Goal: Share content

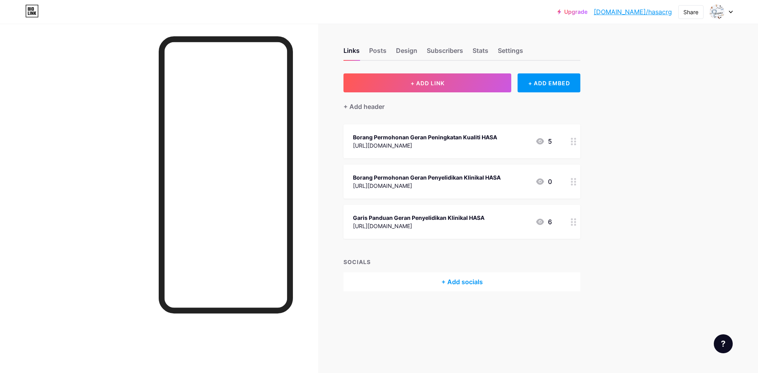
click at [497, 135] on div "Borang Permohonan Geran Peningkatan Kualiti HASA [URL][DOMAIN_NAME] 5" at bounding box center [452, 141] width 199 height 18
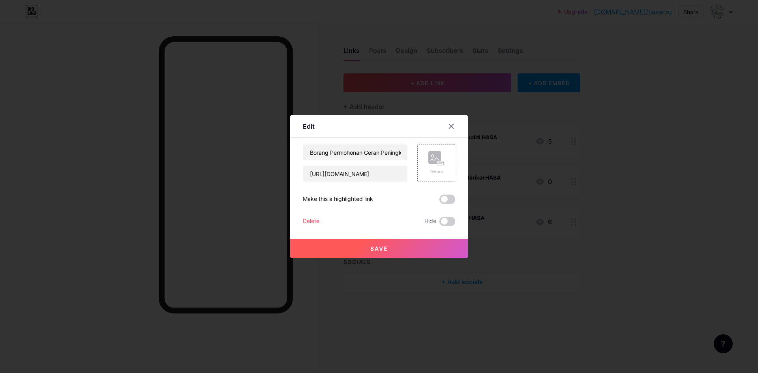
click at [644, 124] on div at bounding box center [379, 186] width 758 height 373
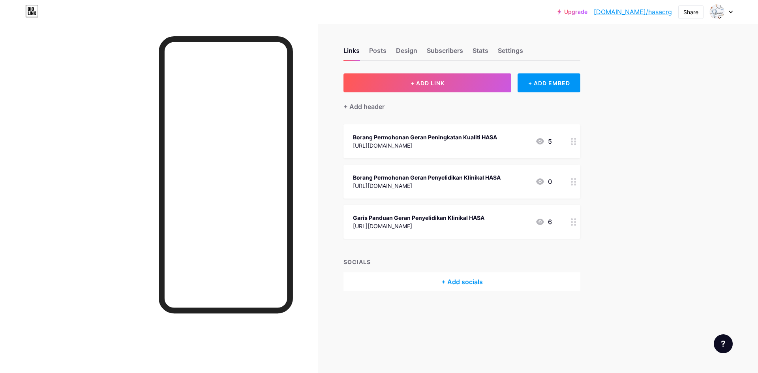
click at [446, 184] on div "[URL][DOMAIN_NAME]" at bounding box center [427, 186] width 148 height 8
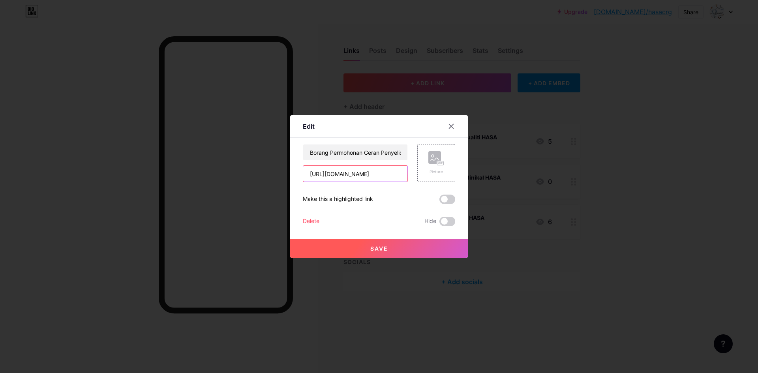
click at [387, 175] on input "[URL][DOMAIN_NAME]" at bounding box center [355, 174] width 104 height 16
click at [394, 175] on input "[URL][DOMAIN_NAME]" at bounding box center [355, 174] width 104 height 16
click at [451, 126] on icon at bounding box center [451, 126] width 4 height 4
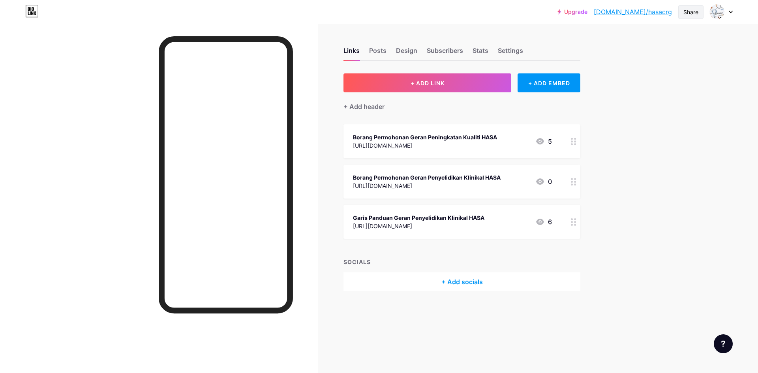
click at [691, 13] on div "Share" at bounding box center [691, 12] width 15 height 8
click at [650, 58] on div "Get my QR code" at bounding box center [635, 59] width 49 height 9
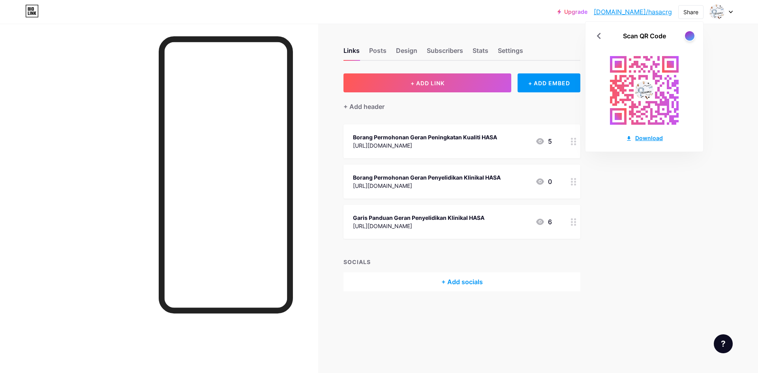
click at [643, 138] on div "Download" at bounding box center [644, 138] width 37 height 8
click at [689, 11] on div "Share" at bounding box center [691, 12] width 15 height 8
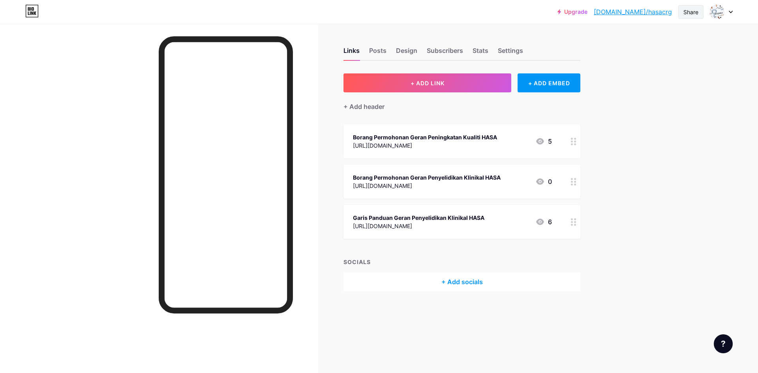
click at [693, 11] on div "Share" at bounding box center [691, 12] width 15 height 8
click at [644, 41] on div "Copy link" at bounding box center [645, 40] width 118 height 19
click at [649, 141] on div "Upgrade [DOMAIN_NAME]/hasacr... [DOMAIN_NAME]/hasacrg Share Copy link [URL][DOM…" at bounding box center [379, 186] width 758 height 373
click at [501, 188] on div "[URL][DOMAIN_NAME]" at bounding box center [427, 186] width 148 height 8
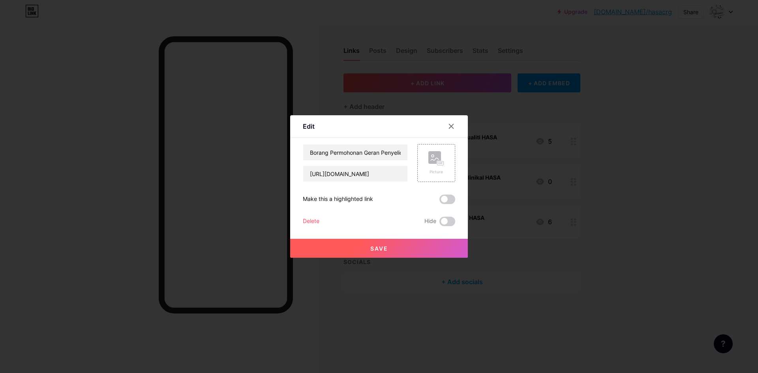
click at [453, 125] on icon at bounding box center [451, 126] width 4 height 4
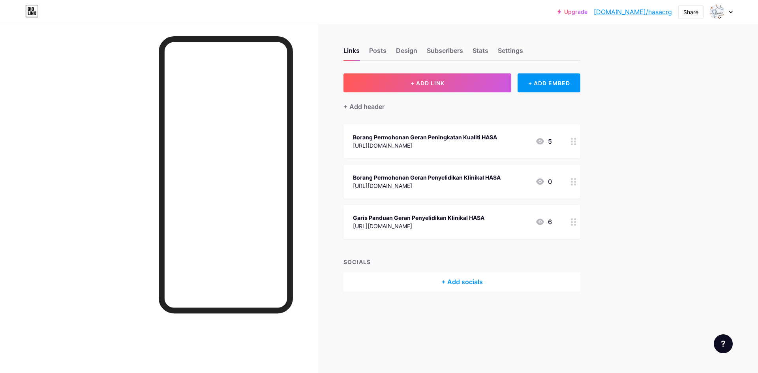
click at [544, 142] on icon at bounding box center [540, 141] width 8 height 6
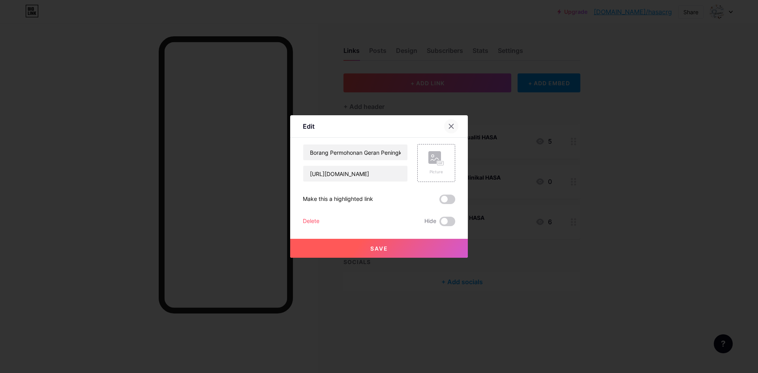
click at [456, 128] on div at bounding box center [451, 126] width 14 height 14
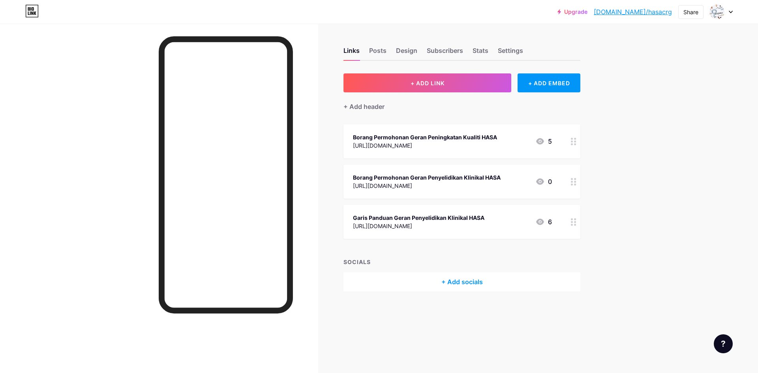
click at [550, 141] on div "5" at bounding box center [544, 141] width 17 height 9
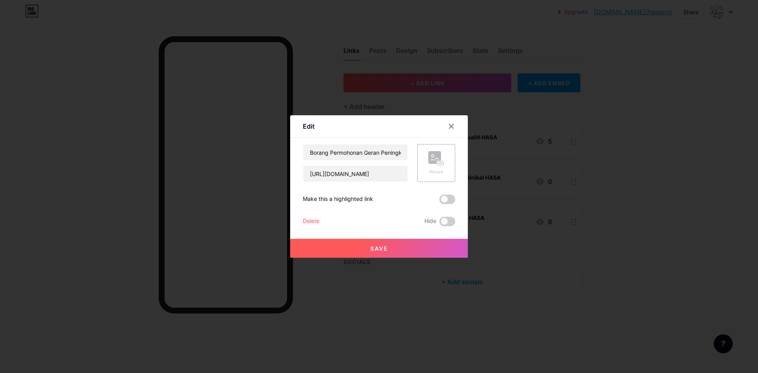
click at [643, 135] on div at bounding box center [379, 186] width 758 height 373
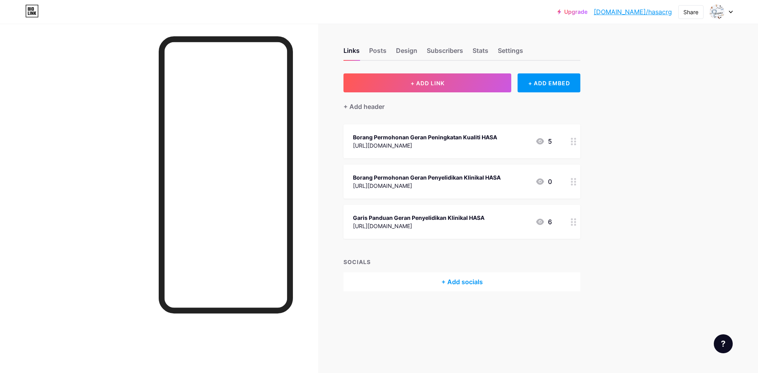
click at [547, 221] on div "6" at bounding box center [544, 221] width 17 height 9
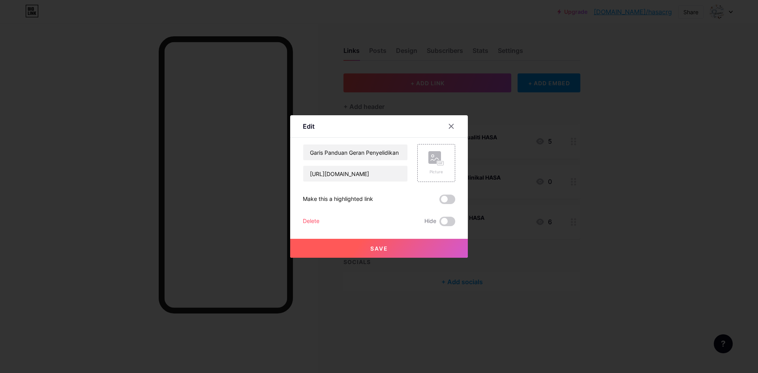
click at [681, 191] on div at bounding box center [379, 186] width 758 height 373
